Goal: Check status: Verify the current state of an ongoing process or item

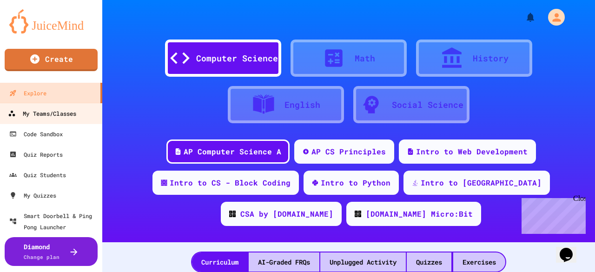
click at [58, 119] on div "My Teams/Classes" at bounding box center [42, 114] width 68 height 12
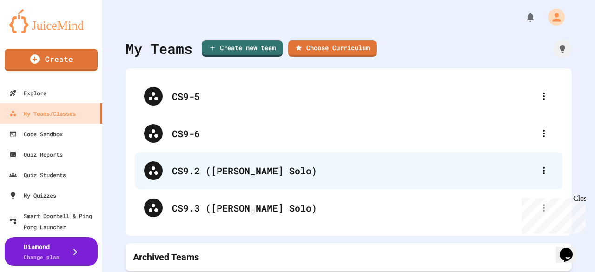
click at [214, 172] on div "CS9.2 ([PERSON_NAME] Solo)" at bounding box center [353, 171] width 363 height 14
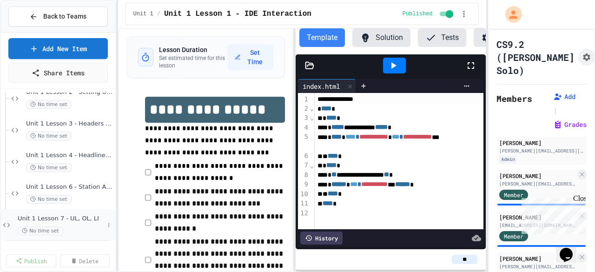
click at [77, 220] on span "Unit 1 Lesson 7 - UL, OL, LI" at bounding box center [61, 219] width 87 height 8
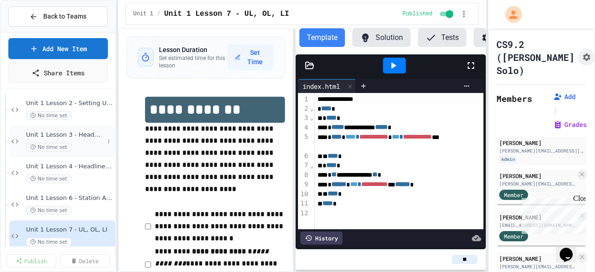
scroll to position [79, 0]
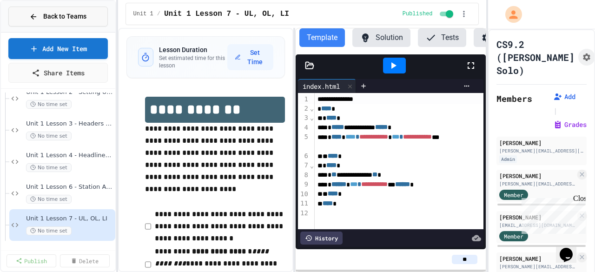
click at [67, 7] on button "Back to Teams" at bounding box center [58, 17] width 100 height 20
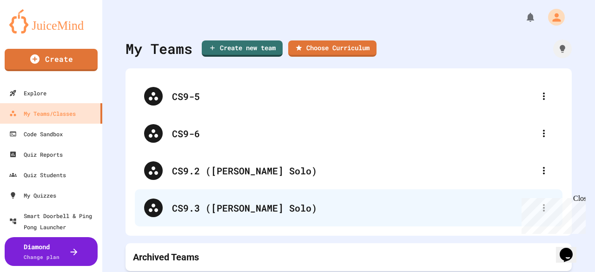
click at [191, 210] on div "CS9.3 ([PERSON_NAME] Solo)" at bounding box center [353, 208] width 363 height 14
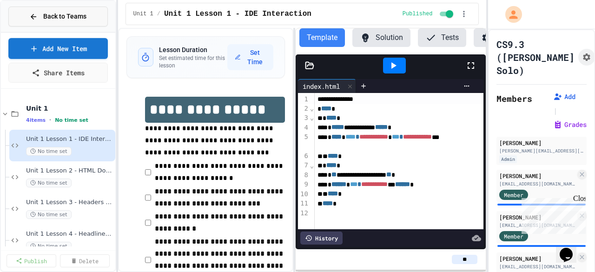
click at [65, 20] on span "Back to Teams" at bounding box center [64, 17] width 43 height 10
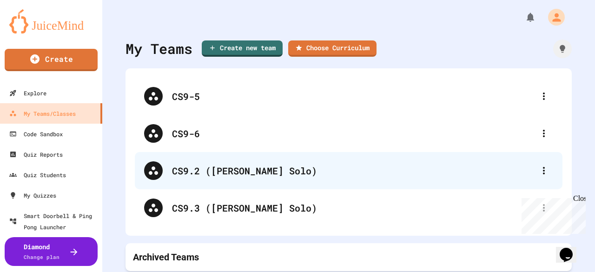
click at [232, 168] on div "CS9.2 ([PERSON_NAME] Solo)" at bounding box center [353, 171] width 363 height 14
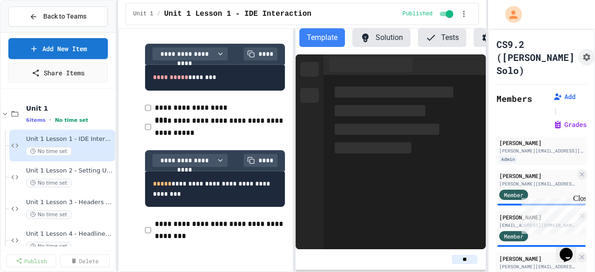
scroll to position [397, 0]
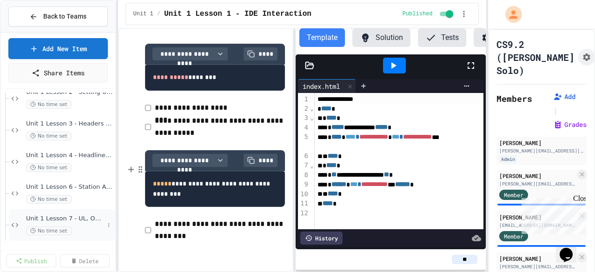
click at [66, 221] on span "Unit 1 Lesson 7 - UL, OL, LI" at bounding box center [65, 219] width 78 height 8
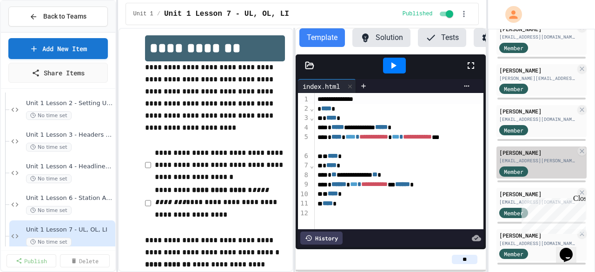
scroll to position [865, 0]
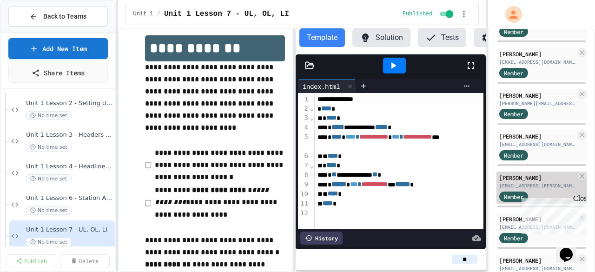
click at [527, 174] on div "[PERSON_NAME]" at bounding box center [538, 178] width 76 height 8
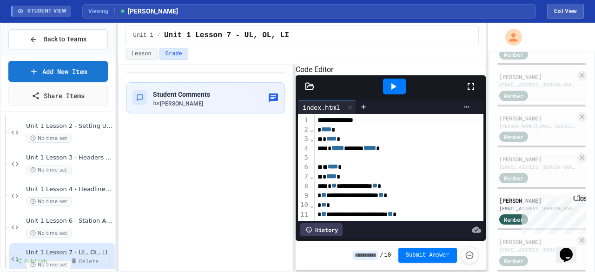
click at [392, 90] on icon at bounding box center [394, 86] width 5 height 7
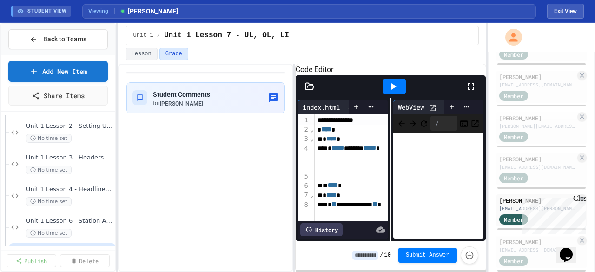
click at [434, 111] on icon at bounding box center [433, 108] width 6 height 6
